Goal: Book appointment/travel/reservation

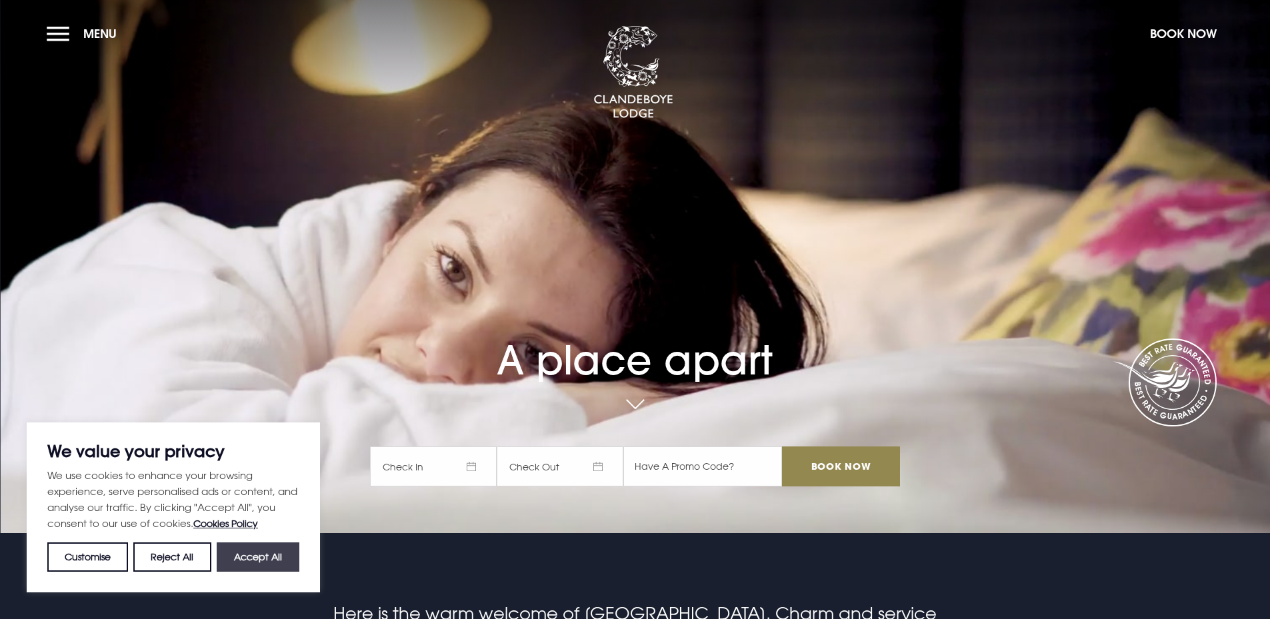
click at [279, 545] on button "Accept All" at bounding box center [258, 557] width 83 height 29
checkbox input "true"
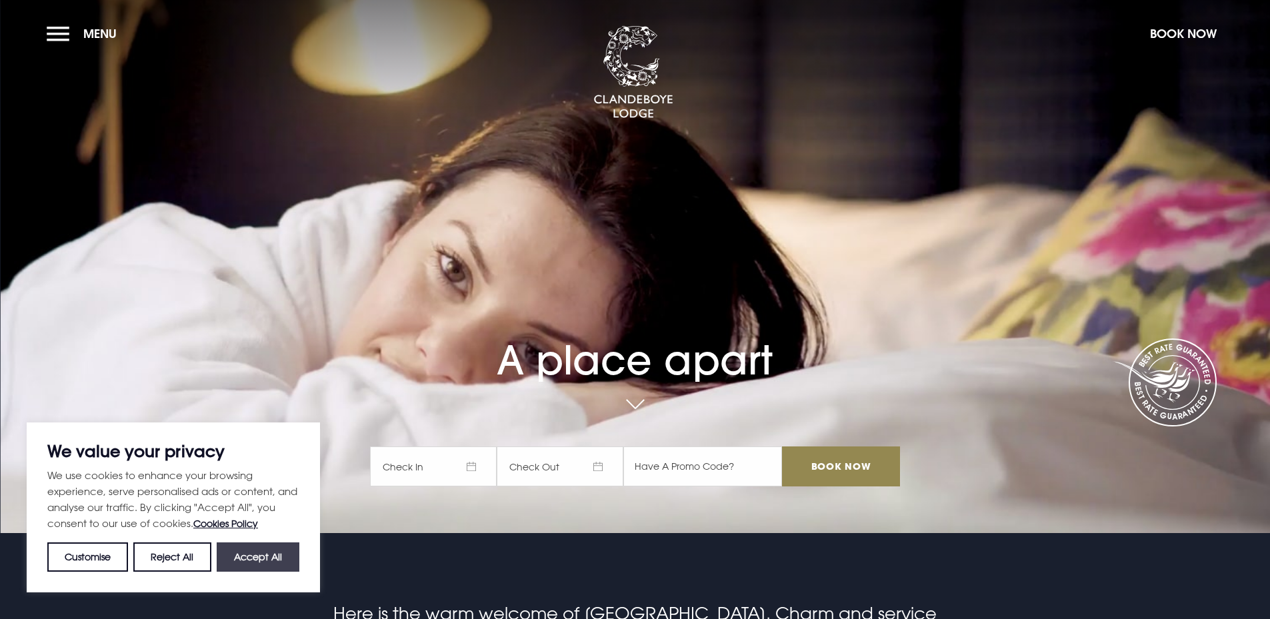
checkbox input "true"
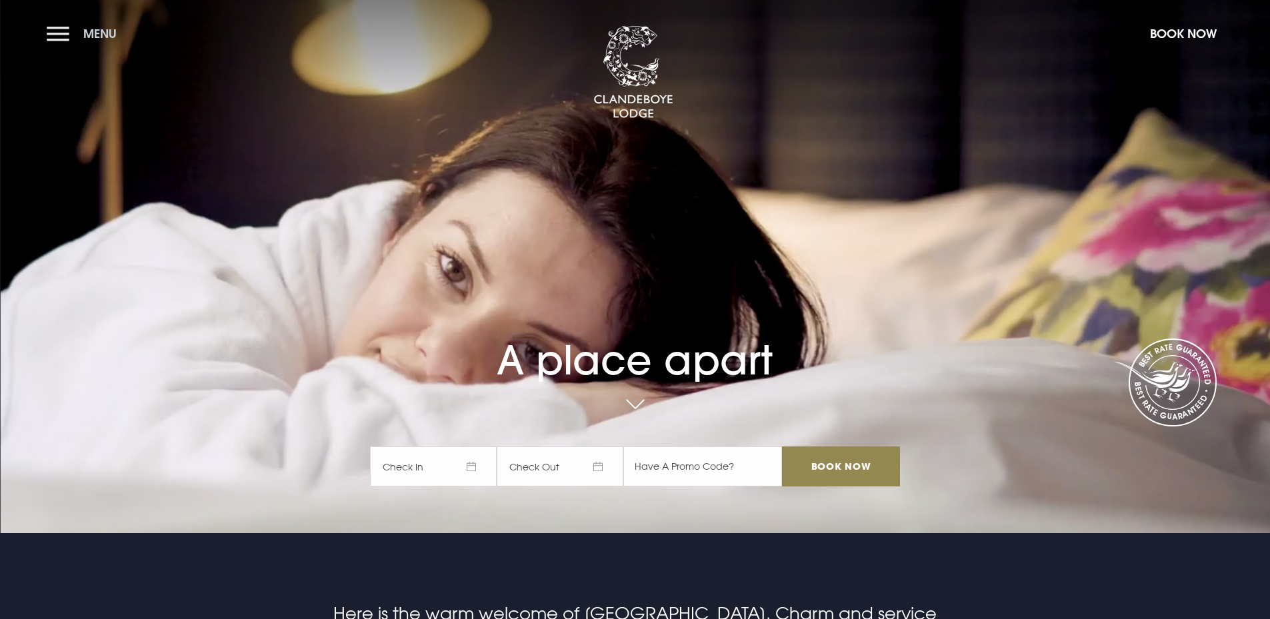
click at [53, 40] on button "Menu" at bounding box center [85, 33] width 77 height 29
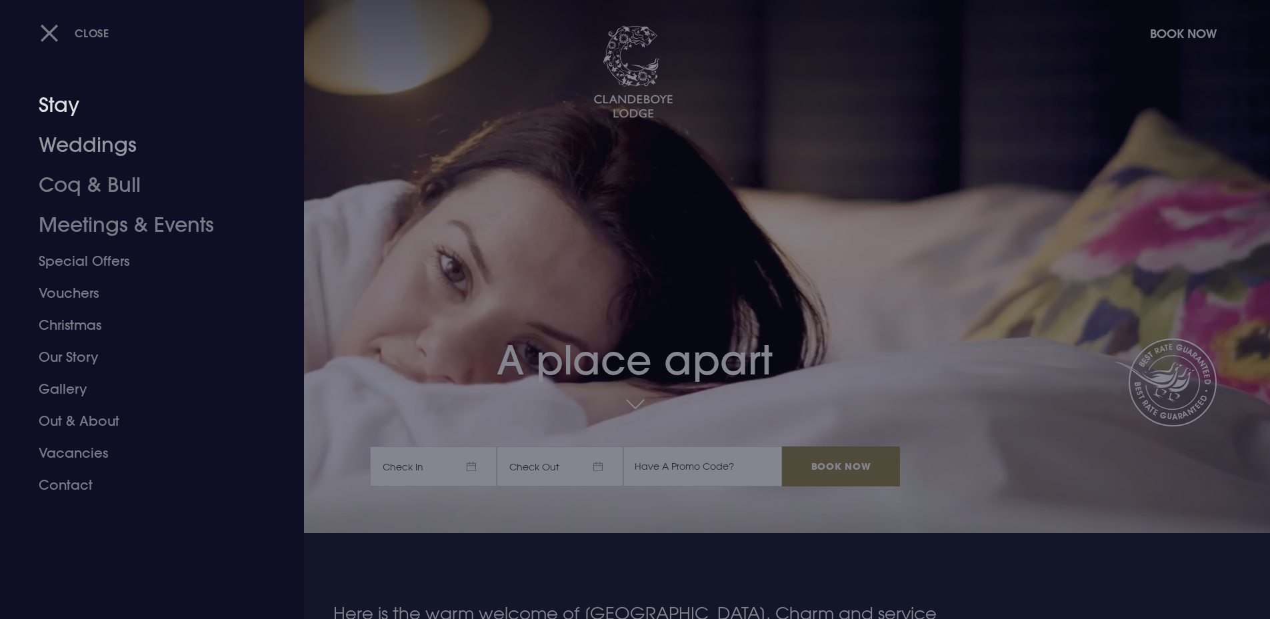
click at [101, 144] on link "Weddings" at bounding box center [144, 145] width 211 height 40
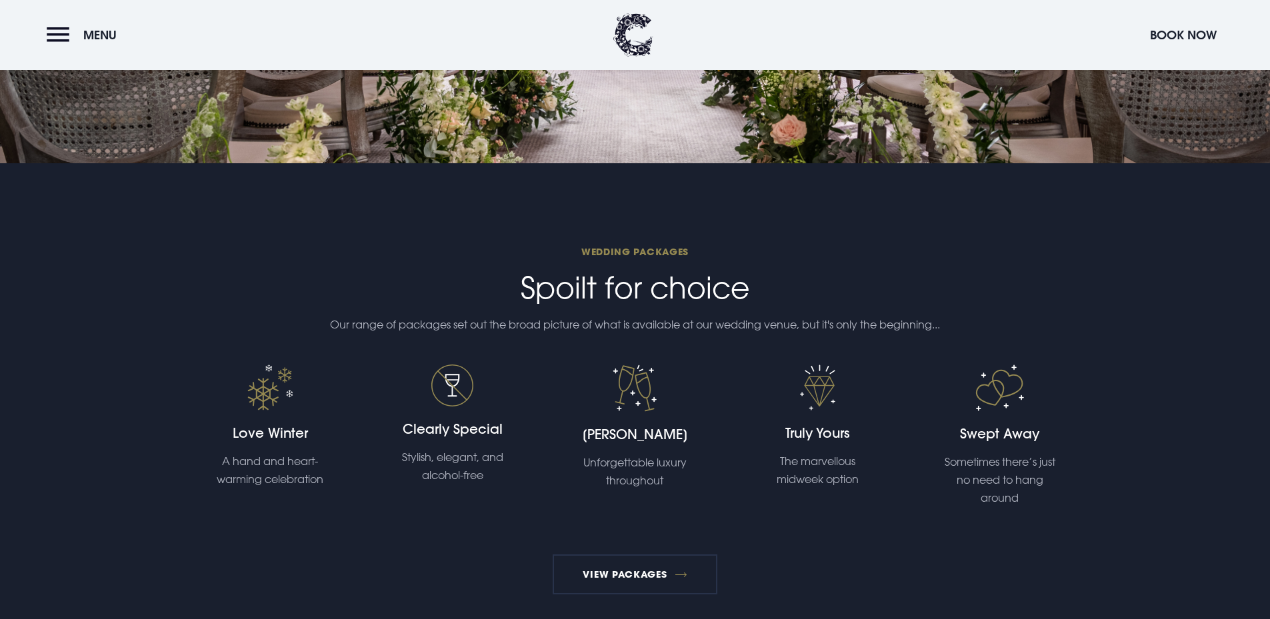
scroll to position [2734, 0]
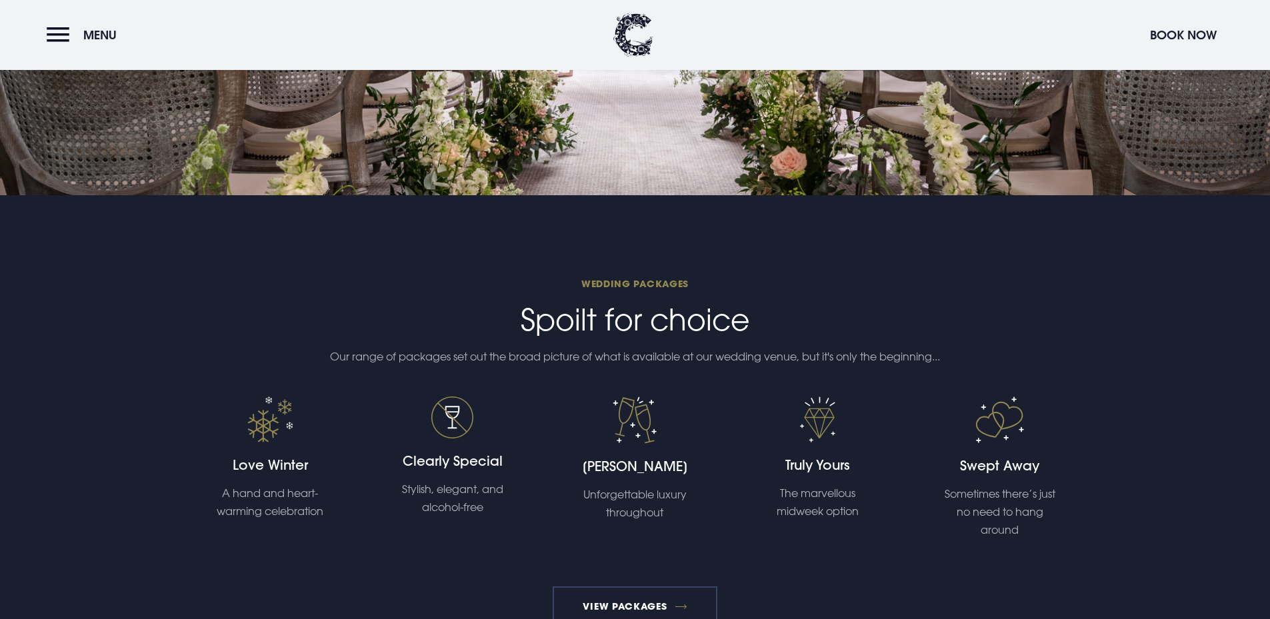
click at [651, 611] on link "View Packages" at bounding box center [635, 607] width 165 height 40
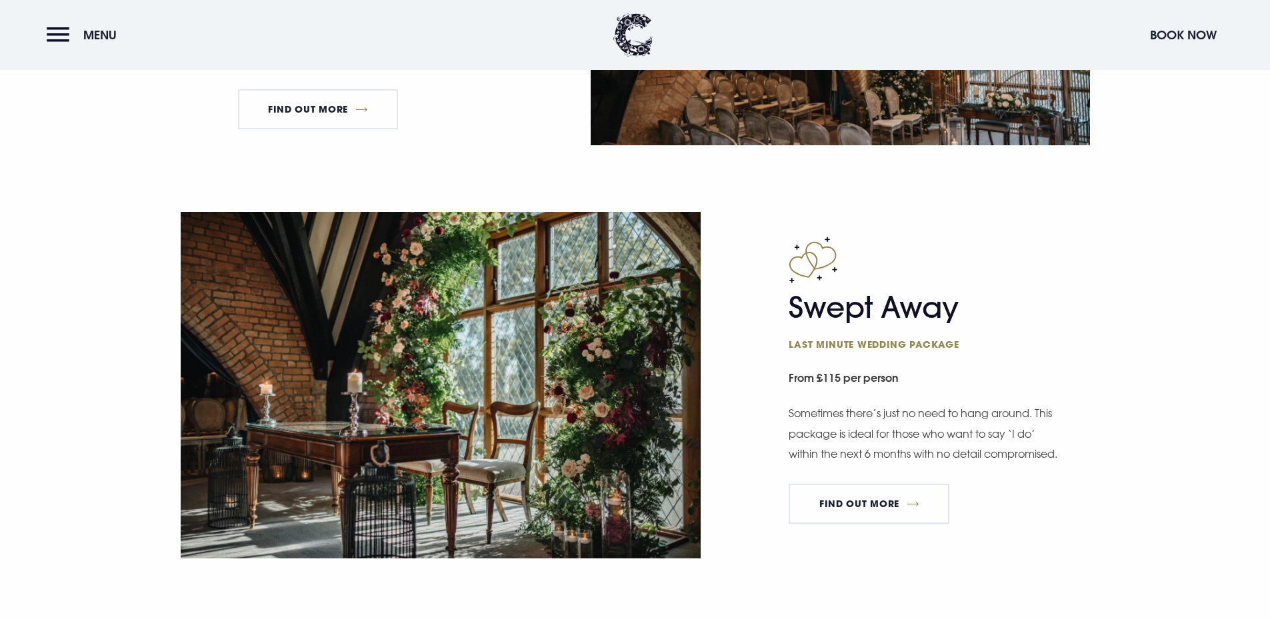
scroll to position [2067, 0]
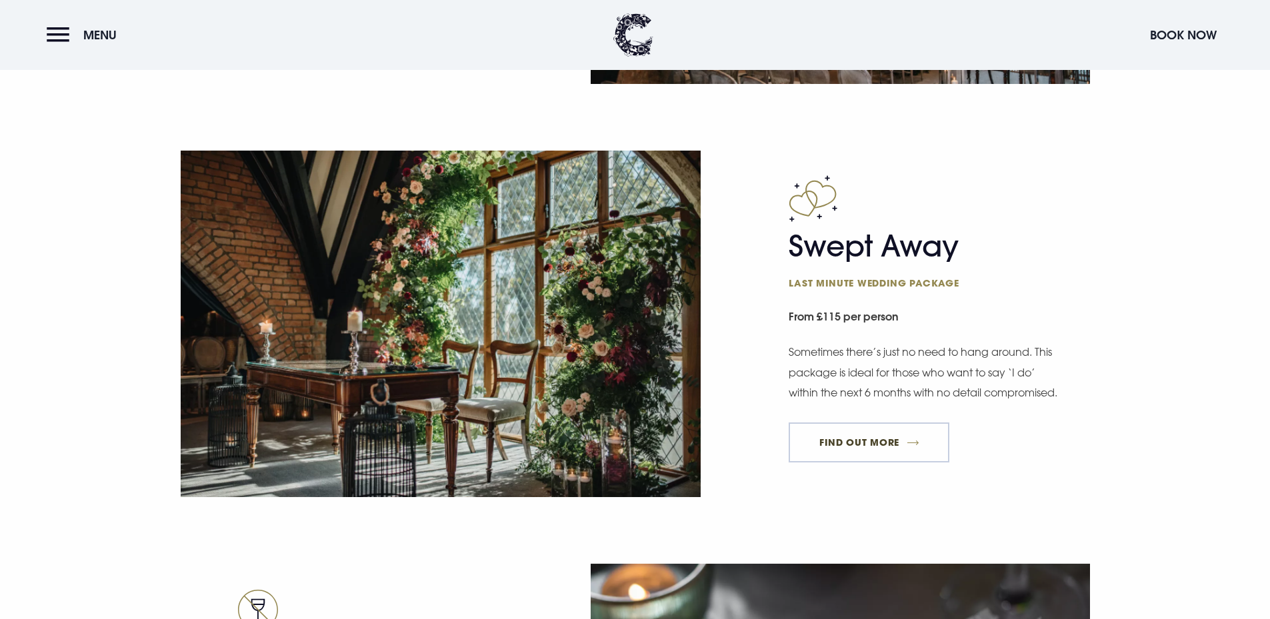
click at [934, 451] on link "FIND OUT MORE" at bounding box center [869, 443] width 161 height 40
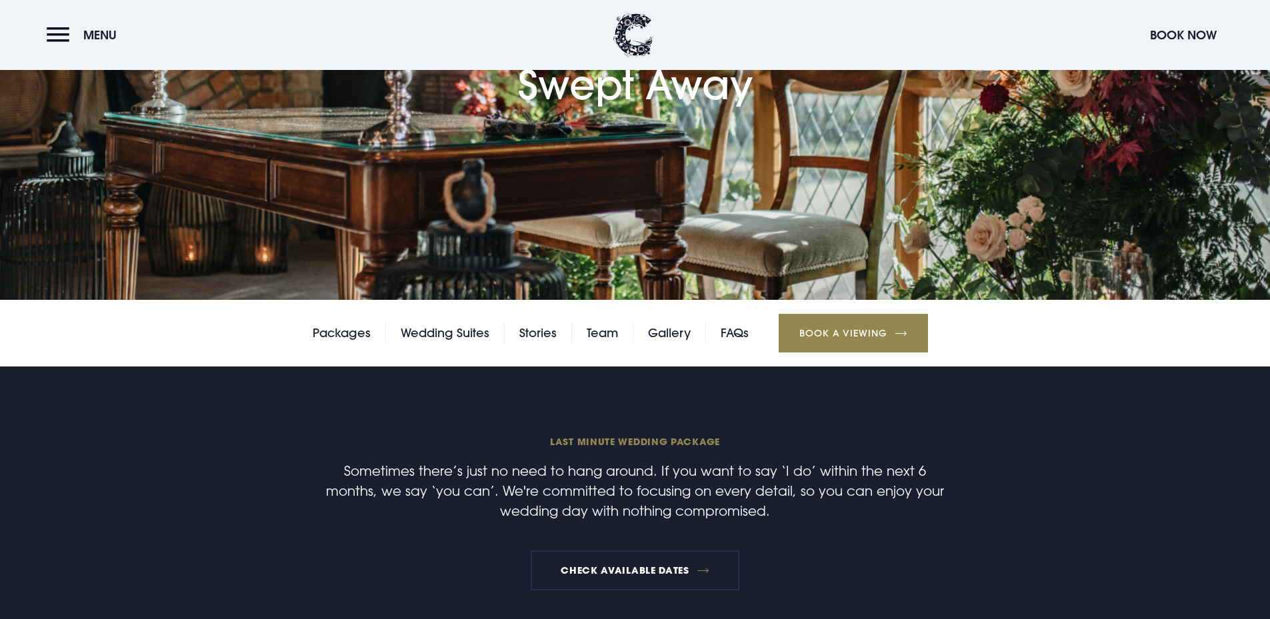
scroll to position [333, 0]
